Goal: Information Seeking & Learning: Learn about a topic

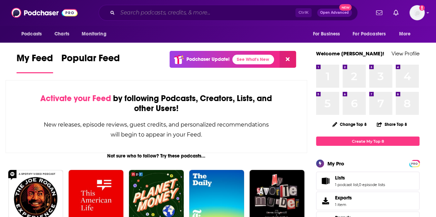
click at [154, 13] on input "Search podcasts, credits, & more..." at bounding box center [206, 12] width 178 height 11
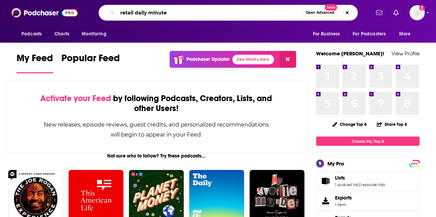
type input "retail daily minute"
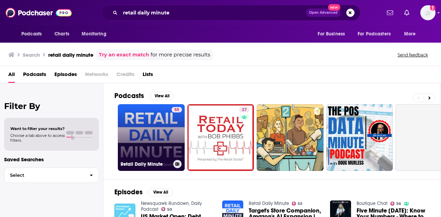
click at [158, 114] on link "55 Retail Daily Minute" at bounding box center [151, 137] width 67 height 67
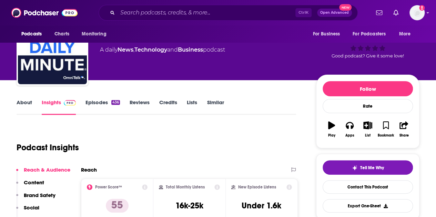
scroll to position [69, 0]
